Goal: Information Seeking & Learning: Learn about a topic

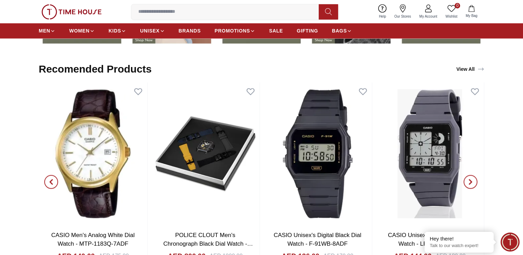
scroll to position [1133, 0]
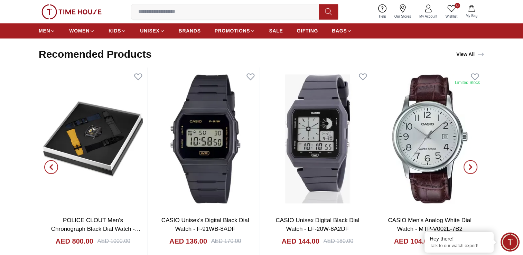
click at [48, 167] on span "button" at bounding box center [51, 167] width 14 height 14
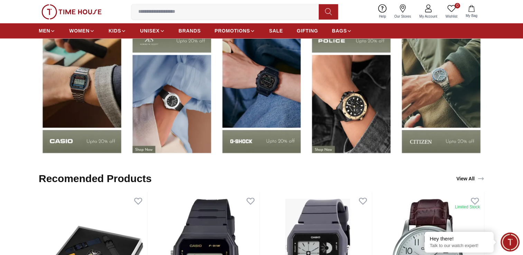
scroll to position [986, 0]
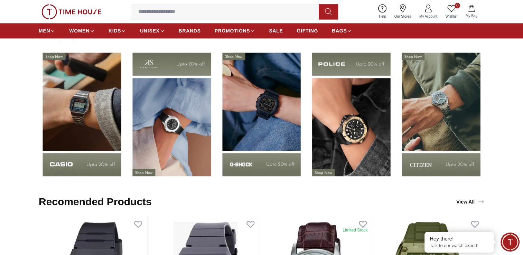
click at [421, 163] on img at bounding box center [441, 114] width 86 height 135
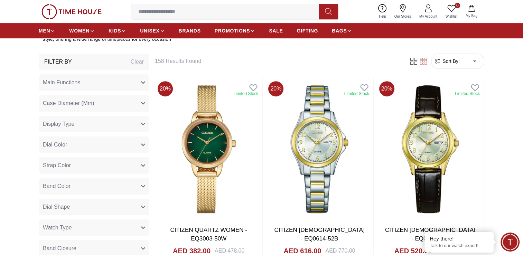
scroll to position [276, 0]
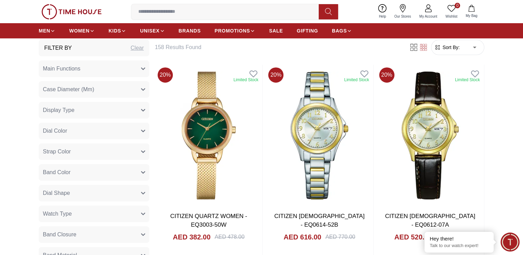
click at [144, 214] on icon "button" at bounding box center [142, 214] width 3 height 2
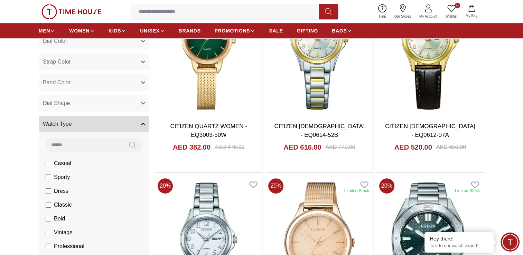
scroll to position [373, 0]
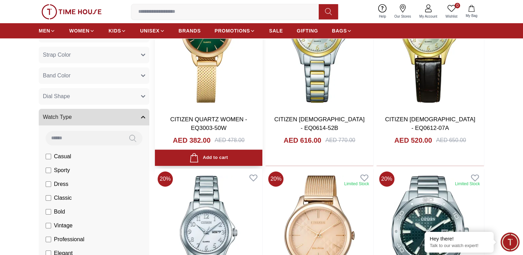
click at [186, 94] on img at bounding box center [208, 39] width 107 height 142
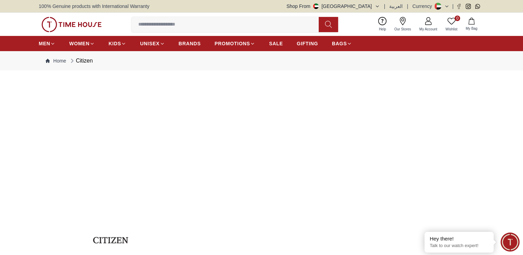
scroll to position [373, 0]
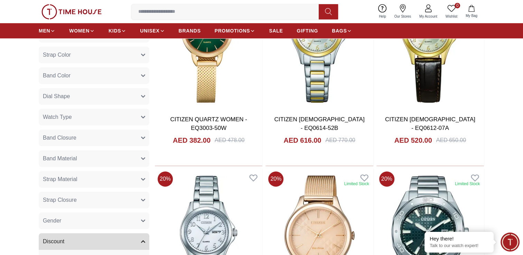
click at [142, 222] on icon "button" at bounding box center [143, 221] width 4 height 4
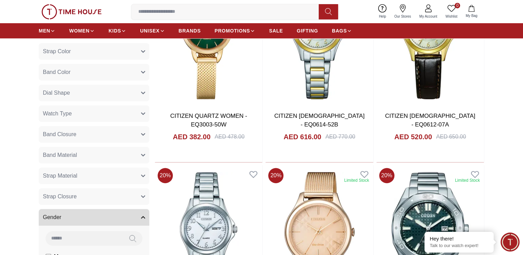
scroll to position [158, 0]
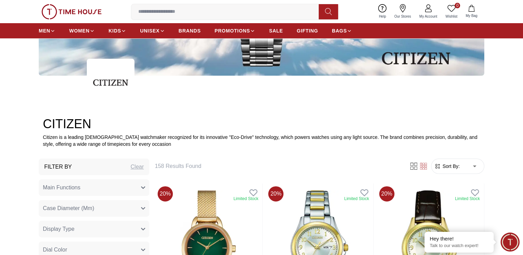
click at [141, 187] on icon "button" at bounding box center [142, 188] width 3 height 2
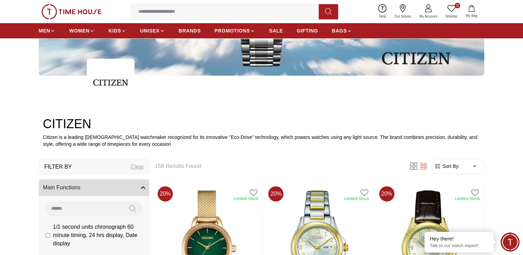
click at [141, 186] on icon "button" at bounding box center [143, 188] width 4 height 4
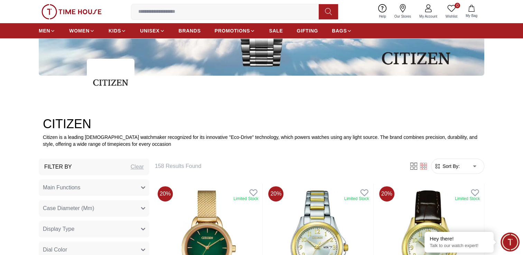
click at [141, 187] on icon "button" at bounding box center [142, 188] width 3 height 2
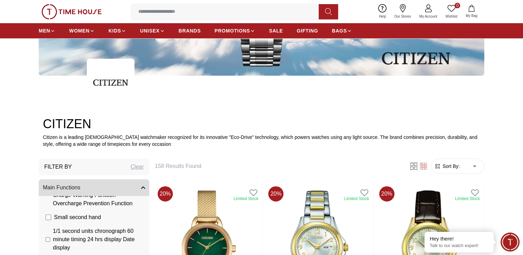
scroll to position [191, 0]
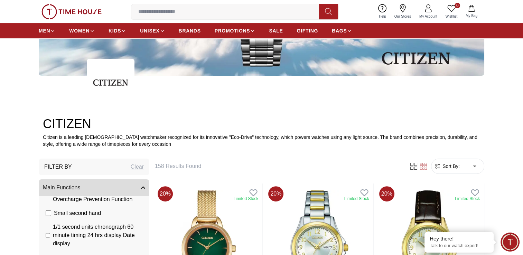
click at [167, 123] on h2 "CITIZEN" at bounding box center [261, 124] width 437 height 14
click at [143, 188] on icon "button" at bounding box center [143, 188] width 4 height 4
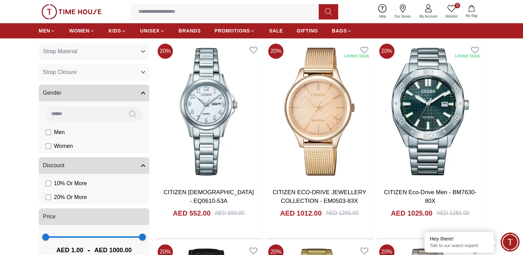
scroll to position [515, 0]
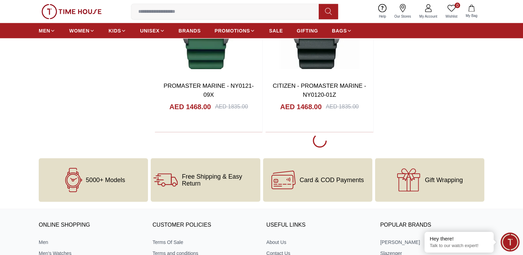
scroll to position [1600, 0]
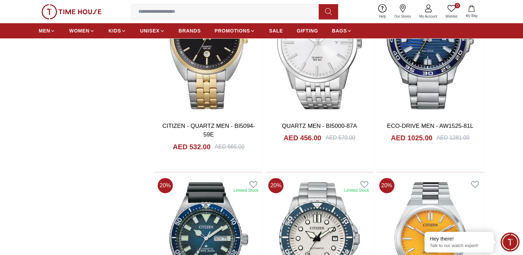
scroll to position [2984, 0]
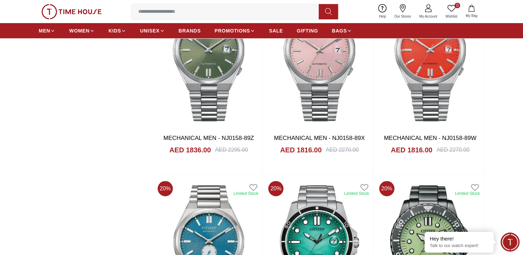
scroll to position [5036, 0]
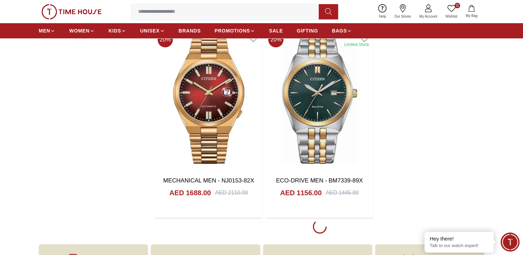
scroll to position [5436, 0]
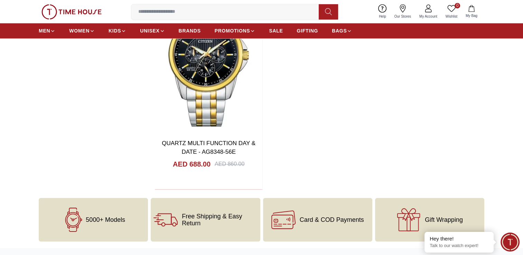
scroll to position [6273, 0]
